Goal: Check status: Check status

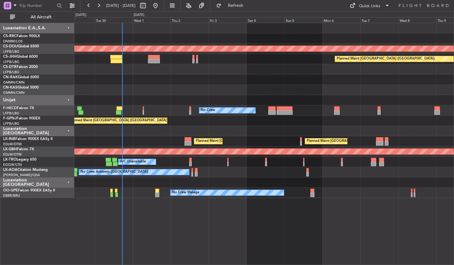
click at [203, 251] on div "Planned Maint London ([GEOGRAPHIC_DATA]) Planned Maint [GEOGRAPHIC_DATA] ([GEOG…" at bounding box center [263, 144] width 379 height 242
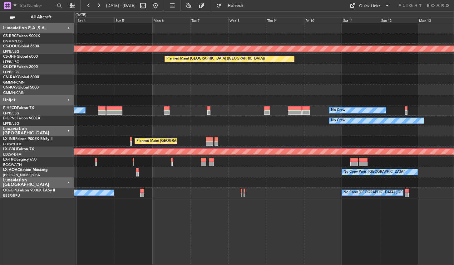
click at [175, 249] on div "Planned Maint London ([GEOGRAPHIC_DATA]) Planned Maint [GEOGRAPHIC_DATA] ([GEOG…" at bounding box center [263, 144] width 379 height 242
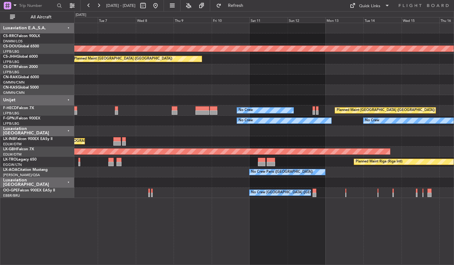
click at [122, 232] on div "Planned Maint London ([GEOGRAPHIC_DATA]) Planned Maint [GEOGRAPHIC_DATA] ([GEOG…" at bounding box center [263, 144] width 379 height 242
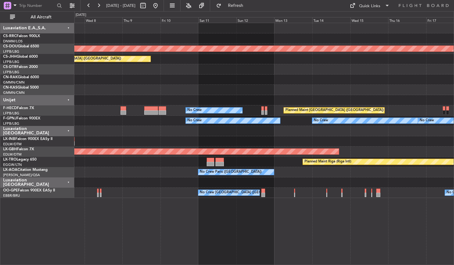
click at [220, 228] on div "Planned Maint London ([GEOGRAPHIC_DATA]) Planned Maint [GEOGRAPHIC_DATA] ([GEOG…" at bounding box center [263, 144] width 379 height 242
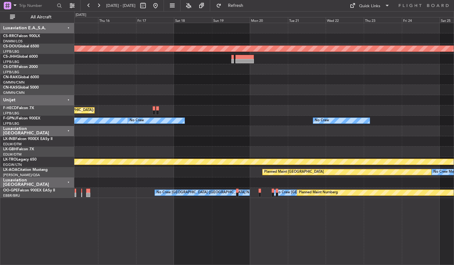
click at [218, 232] on div "Planned Maint London ([GEOGRAPHIC_DATA]) Planned Maint [GEOGRAPHIC_DATA] ([GEOG…" at bounding box center [263, 144] width 379 height 242
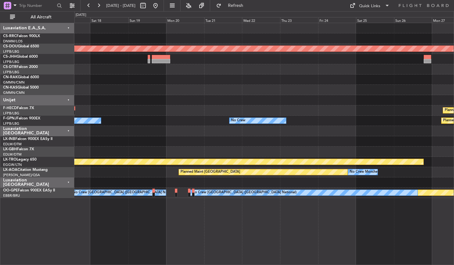
click at [277, 221] on div "Planned Maint London ([GEOGRAPHIC_DATA]) Planned Maint [GEOGRAPHIC_DATA] ([GEOG…" at bounding box center [263, 144] width 379 height 242
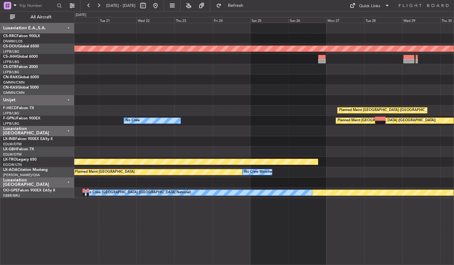
click at [128, 222] on div "Planned Maint London ([GEOGRAPHIC_DATA]) Planned Maint [GEOGRAPHIC_DATA] ([GEOG…" at bounding box center [263, 144] width 379 height 242
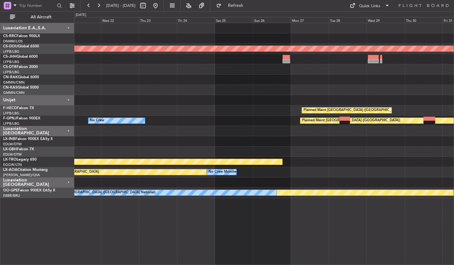
click at [147, 224] on div "Planned Maint London ([GEOGRAPHIC_DATA]) Planned Maint [GEOGRAPHIC_DATA] ([GEOG…" at bounding box center [263, 144] width 379 height 242
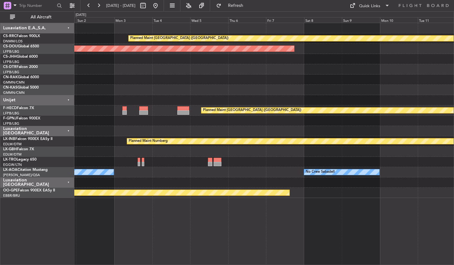
click at [45, 241] on div "Planned Maint [GEOGRAPHIC_DATA] ([GEOGRAPHIC_DATA]) Planned Maint [GEOGRAPHIC_D…" at bounding box center [227, 138] width 454 height 254
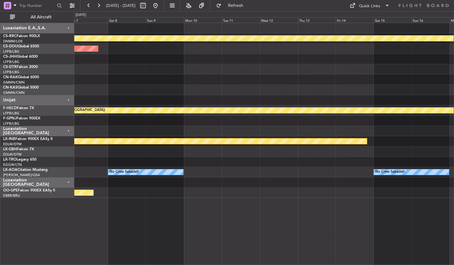
click at [183, 234] on div "Planned Maint [GEOGRAPHIC_DATA] ([GEOGRAPHIC_DATA]) Planned Maint [GEOGRAPHIC_D…" at bounding box center [263, 144] width 379 height 242
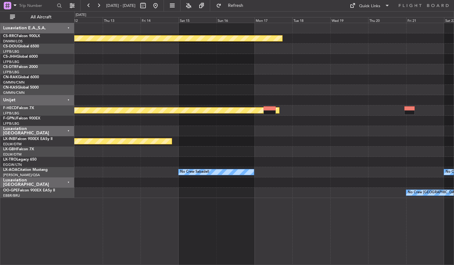
click at [114, 222] on div "Planned Maint [GEOGRAPHIC_DATA] ([GEOGRAPHIC_DATA]) Planned Maint [GEOGRAPHIC_D…" at bounding box center [263, 144] width 379 height 242
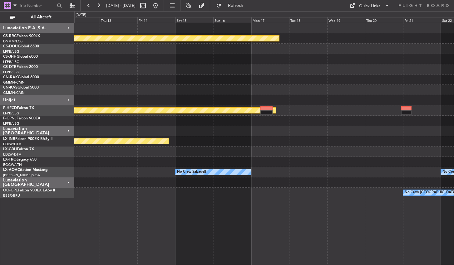
click at [158, 219] on div "Planned Maint [GEOGRAPHIC_DATA] ([GEOGRAPHIC_DATA]) Planned Maint [GEOGRAPHIC_D…" at bounding box center [263, 144] width 379 height 242
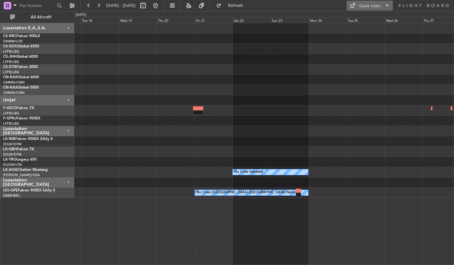
click at [129, 209] on div "Planned Maint [GEOGRAPHIC_DATA] ([GEOGRAPHIC_DATA]) Planned Maint [GEOGRAPHIC_D…" at bounding box center [263, 144] width 379 height 242
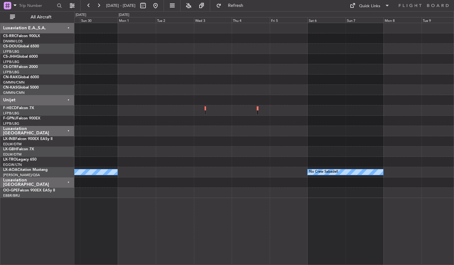
click at [92, 206] on div "No Crew Sabadell No Crew Sabadell" at bounding box center [263, 144] width 379 height 242
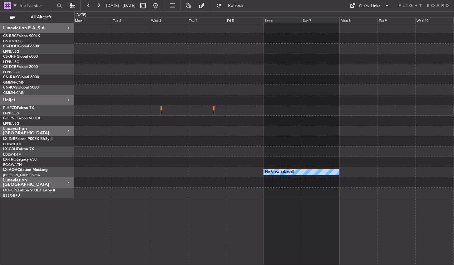
click at [178, 208] on div "No Crew Sabadell No Crew Sabadell" at bounding box center [263, 144] width 379 height 242
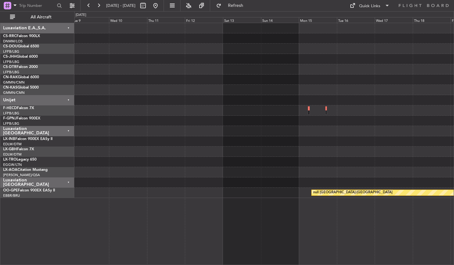
click at [205, 202] on div "No Crew Sabadell null [GEOGRAPHIC_DATA]-[GEOGRAPHIC_DATA]" at bounding box center [263, 144] width 379 height 242
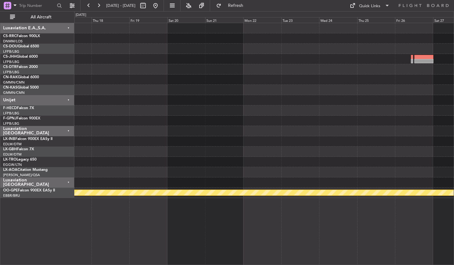
click at [111, 223] on div "null [GEOGRAPHIC_DATA]-[GEOGRAPHIC_DATA]" at bounding box center [263, 144] width 379 height 242
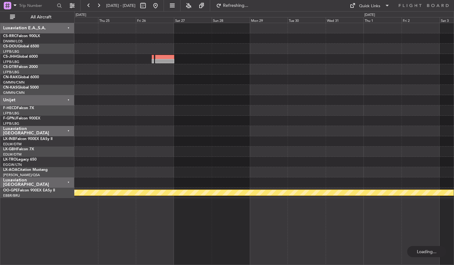
click at [142, 216] on div "null [GEOGRAPHIC_DATA]-[GEOGRAPHIC_DATA]" at bounding box center [263, 144] width 379 height 242
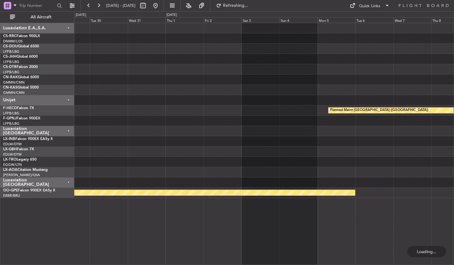
click at [141, 254] on div "Planned Maint [GEOGRAPHIC_DATA] ([GEOGRAPHIC_DATA]) null [GEOGRAPHIC_DATA]-[GEO…" at bounding box center [263, 144] width 379 height 242
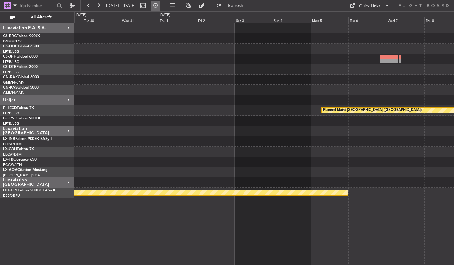
click at [160, 5] on button at bounding box center [155, 6] width 10 height 10
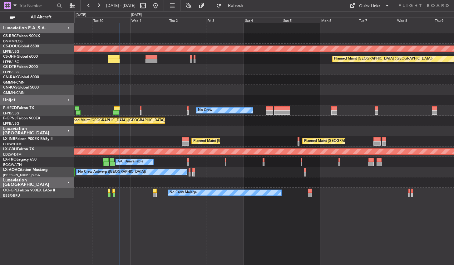
click at [215, 220] on div "Planned Maint London ([GEOGRAPHIC_DATA]) Planned Maint [GEOGRAPHIC_DATA] ([GEOG…" at bounding box center [263, 144] width 379 height 242
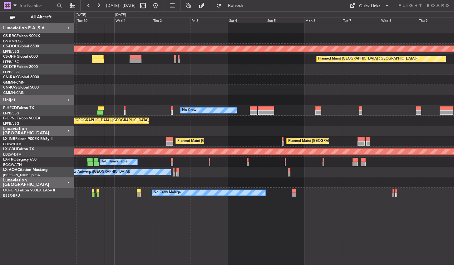
click at [209, 213] on div "Planned Maint London ([GEOGRAPHIC_DATA]) Planned Maint [GEOGRAPHIC_DATA] ([GEOG…" at bounding box center [263, 144] width 379 height 242
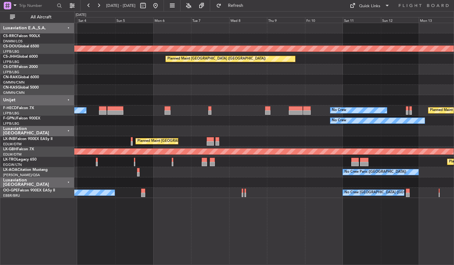
click at [258, 241] on div "Planned Maint London ([GEOGRAPHIC_DATA]) Planned Maint [GEOGRAPHIC_DATA] ([GEOG…" at bounding box center [263, 144] width 379 height 242
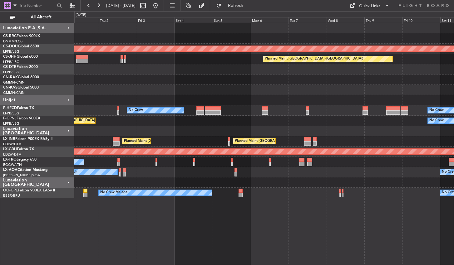
click at [300, 215] on div "Planned Maint London ([GEOGRAPHIC_DATA]) Planned Maint [GEOGRAPHIC_DATA] ([GEOG…" at bounding box center [263, 144] width 379 height 242
